Goal: Navigation & Orientation: Find specific page/section

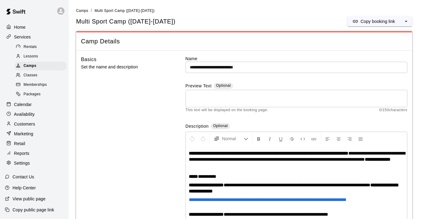
scroll to position [4, 0]
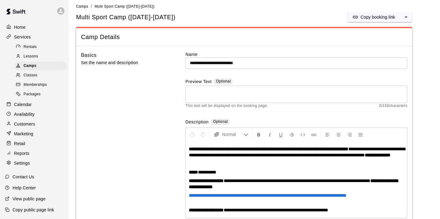
click at [23, 103] on p "Calendar" at bounding box center [23, 104] width 18 height 6
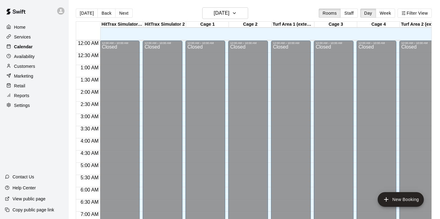
scroll to position [383, 0]
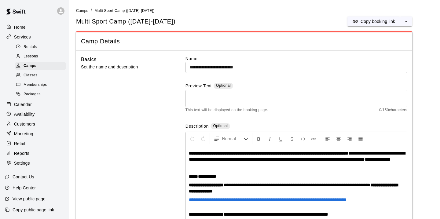
scroll to position [4, 0]
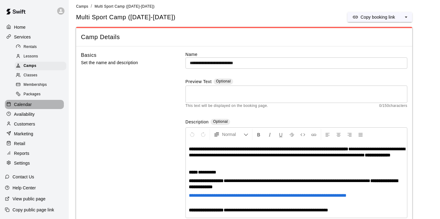
click at [23, 103] on p "Calendar" at bounding box center [23, 104] width 18 height 6
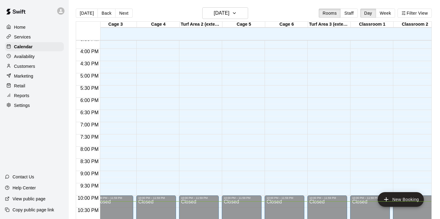
scroll to position [0, 230]
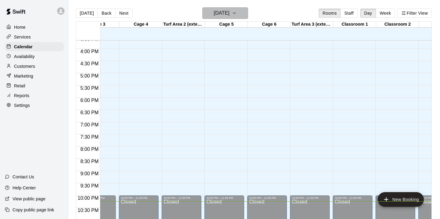
click at [237, 13] on icon "button" at bounding box center [234, 12] width 5 height 7
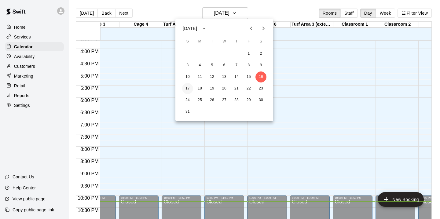
click at [187, 89] on button "17" at bounding box center [187, 88] width 11 height 11
